Goal: Use online tool/utility: Utilize a website feature to perform a specific function

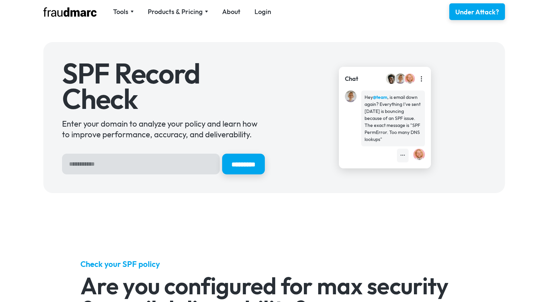
click at [182, 165] on input "Hero Sign Up Form" at bounding box center [141, 164] width 158 height 21
paste input "**********"
type input "**********"
click at [234, 161] on input "*********" at bounding box center [243, 164] width 45 height 22
